Goal: Information Seeking & Learning: Learn about a topic

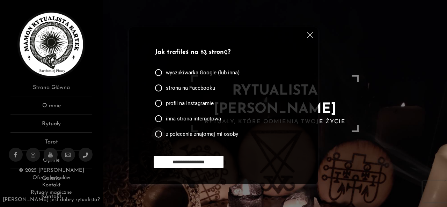
click at [158, 131] on div at bounding box center [158, 133] width 7 height 7
click at [187, 157] on input "**********" at bounding box center [188, 162] width 70 height 13
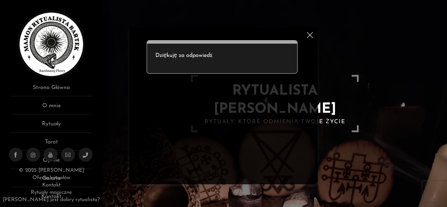
click at [217, 60] on div "Dziękuję za odpowiedź" at bounding box center [222, 56] width 151 height 33
click at [212, 145] on div "Ankieta do użytkowników strony Dziękuję za odpowiedź" at bounding box center [223, 106] width 153 height 140
click at [308, 35] on img at bounding box center [310, 35] width 6 height 6
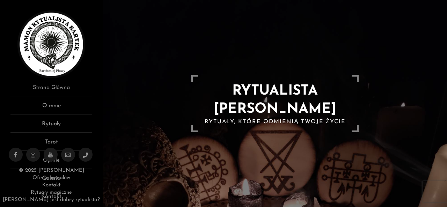
click at [261, 98] on h1 "RYTUALISTA BARTEK" at bounding box center [274, 100] width 153 height 36
click at [53, 89] on link "Strona Główna" at bounding box center [51, 89] width 82 height 13
click at [58, 62] on img at bounding box center [51, 44] width 68 height 68
click at [55, 121] on link "Rytuały" at bounding box center [51, 126] width 82 height 13
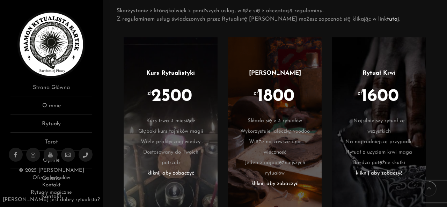
scroll to position [419, 0]
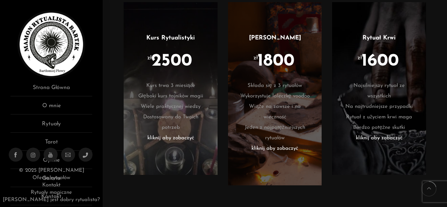
click at [384, 133] on li "kliknij aby zobaczyć" at bounding box center [378, 138] width 73 height 10
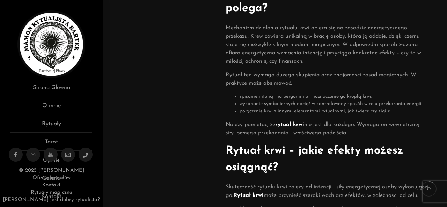
scroll to position [62, 0]
